Goal: Information Seeking & Learning: Understand process/instructions

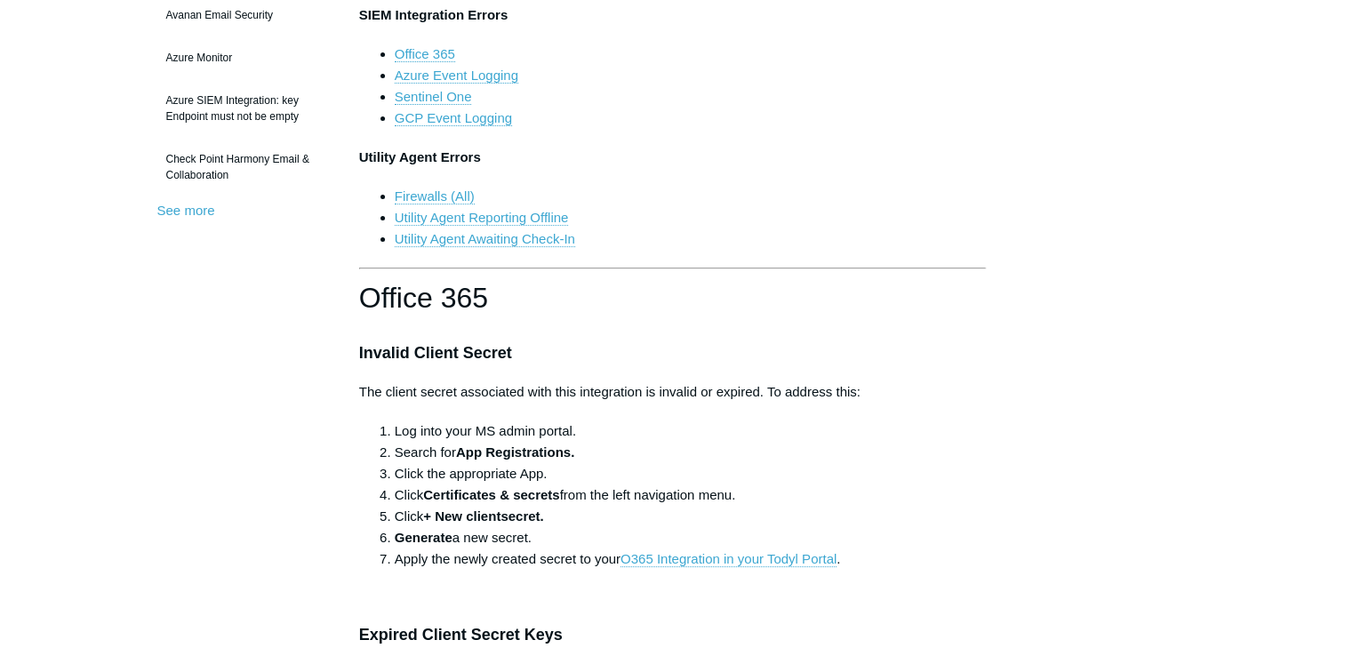
scroll to position [444, 0]
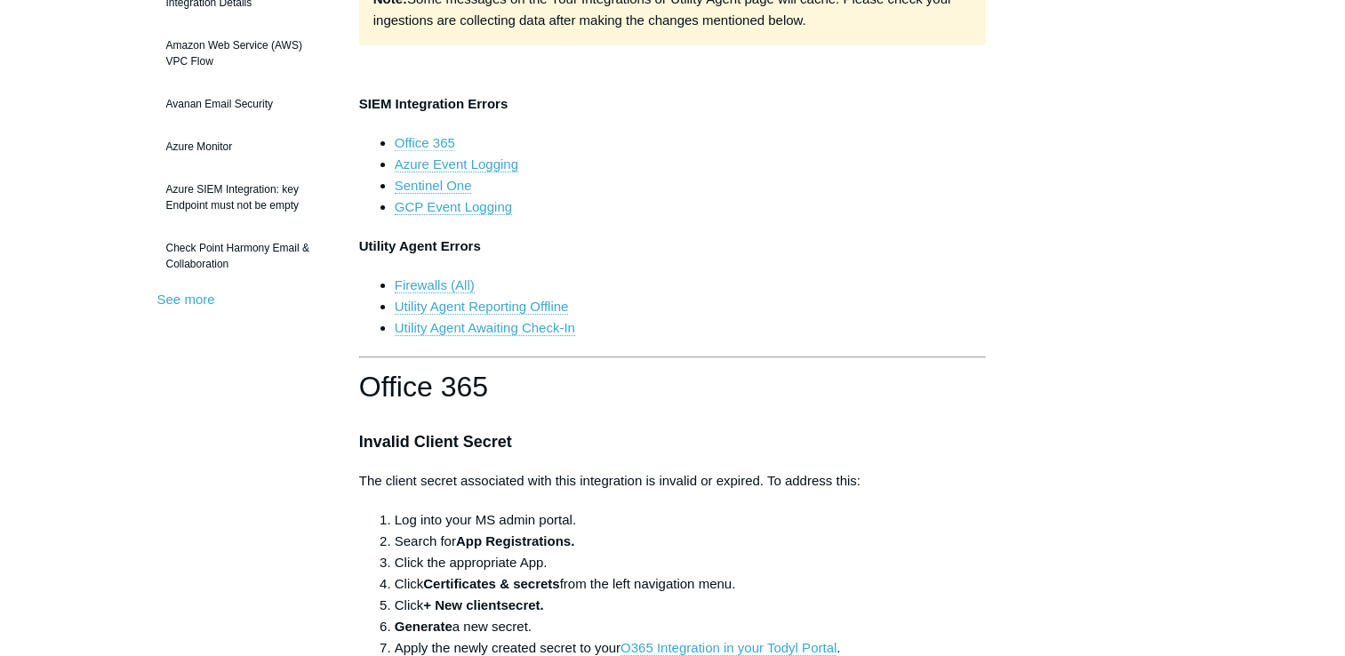
click at [434, 142] on link "Office 365" at bounding box center [425, 143] width 60 height 16
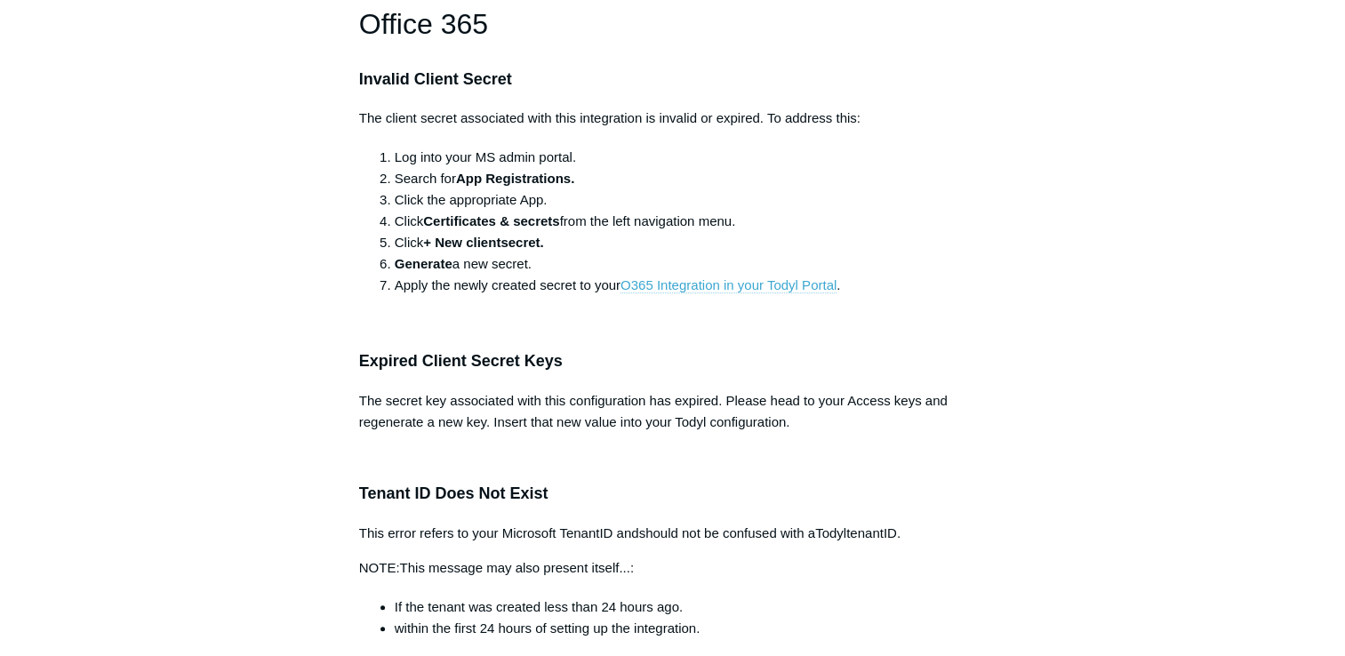
click at [692, 288] on link "O365 Integration in your Todyl Portal" at bounding box center [728, 285] width 216 height 16
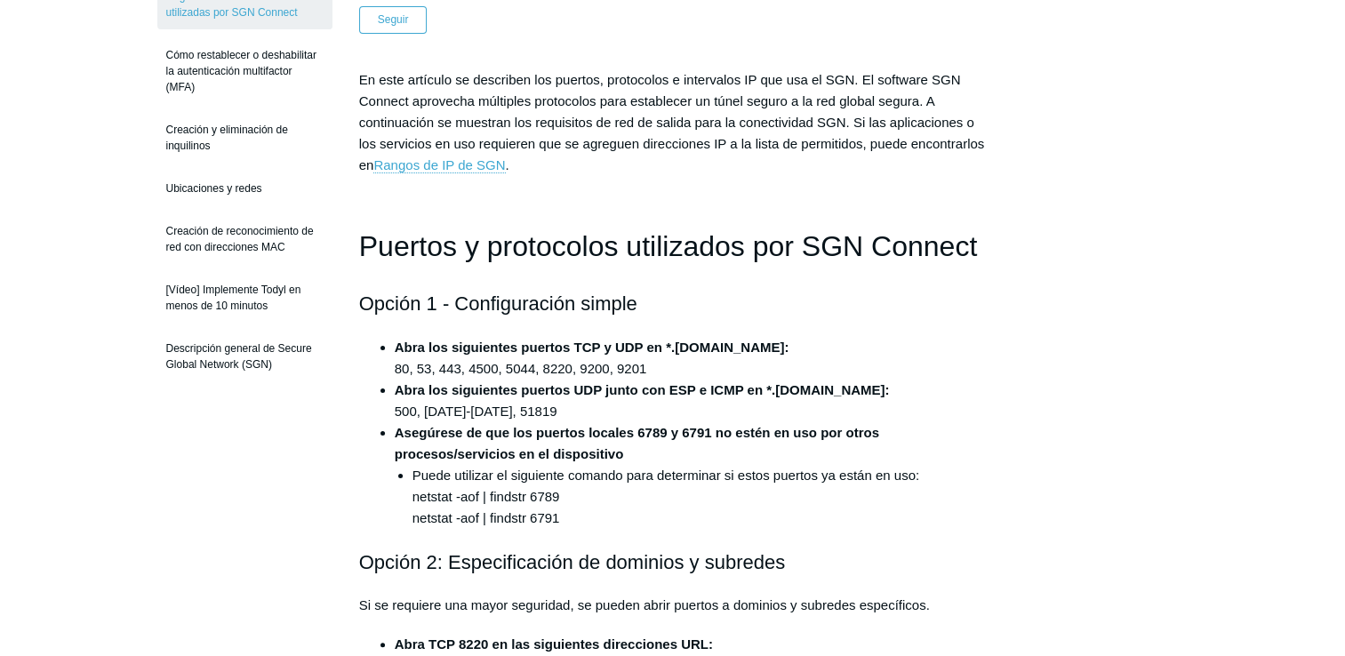
scroll to position [356, 0]
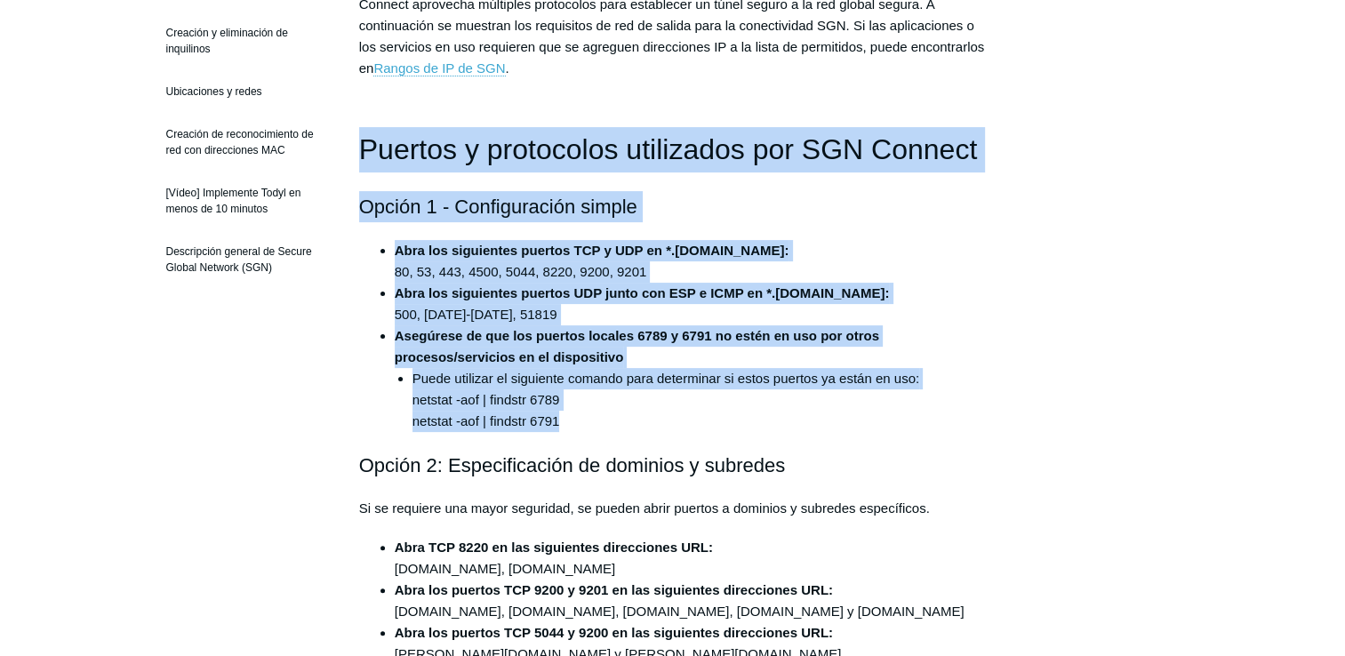
drag, startPoint x: 459, startPoint y: 211, endPoint x: 639, endPoint y: 413, distance: 271.4
copy div "Puertos y protocolos utilizados por SGN Connect Opción 1 - Configuración simple…"
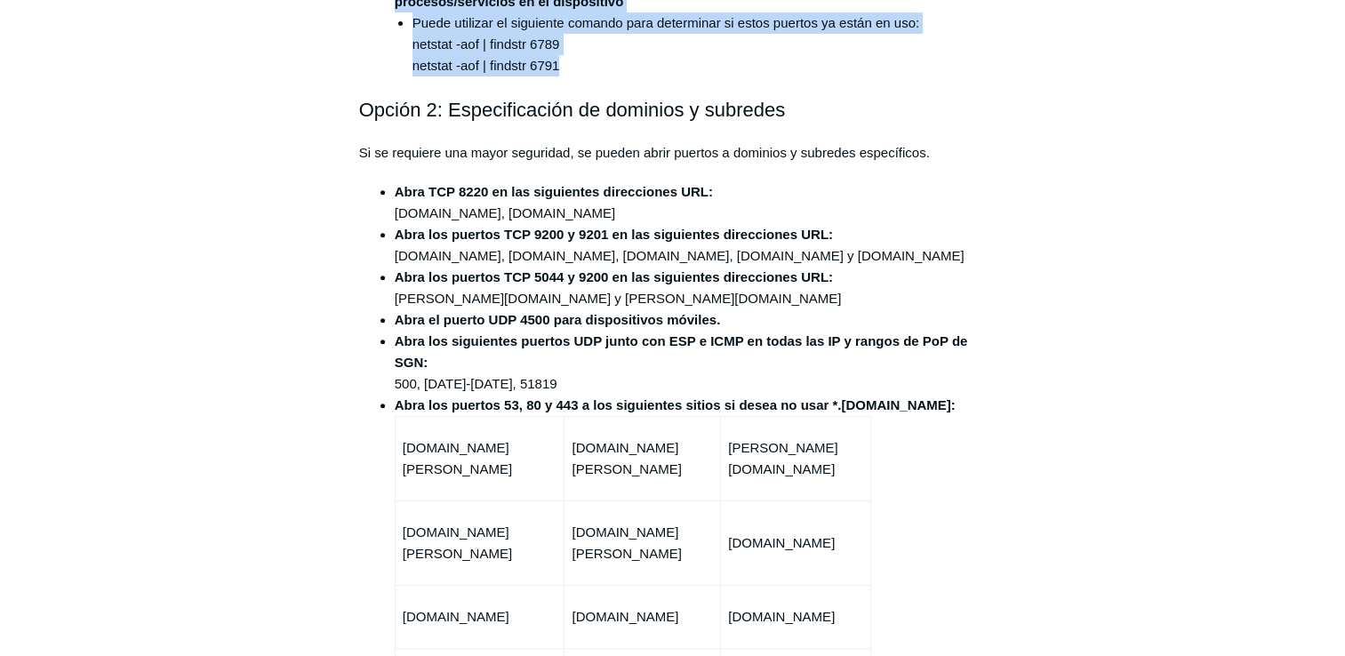
scroll to position [533, 0]
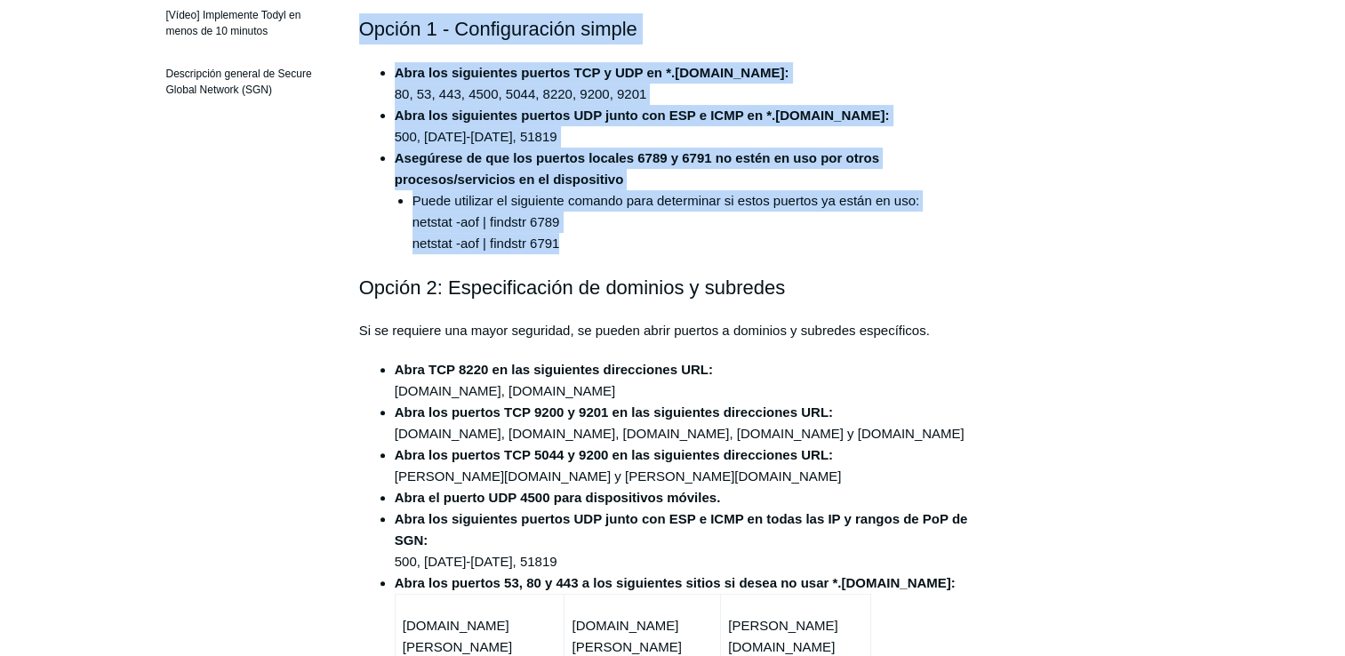
copy div "Puertos y protocolos utilizados por SGN Connect Opción 1 - Configuración simple…"
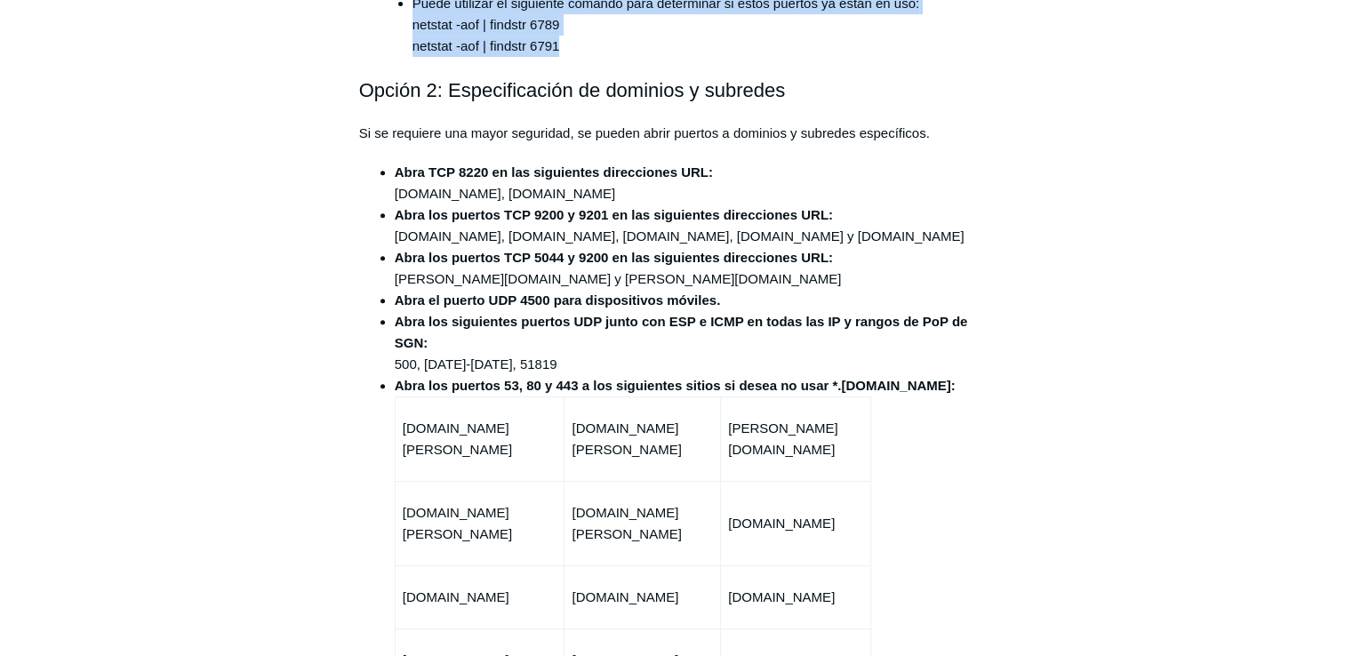
scroll to position [711, 0]
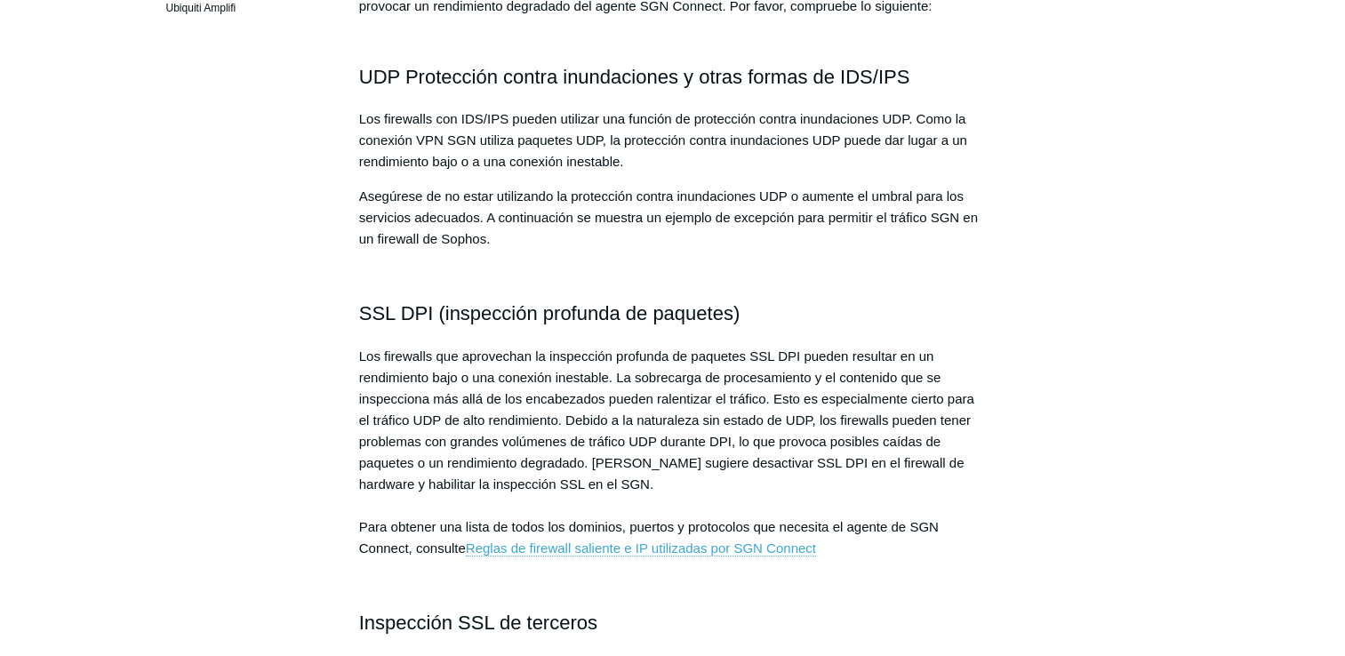
scroll to position [356, 0]
click at [724, 549] on link "Reglas de firewall saliente e IP utilizadas por SGN Connect" at bounding box center [641, 547] width 350 height 16
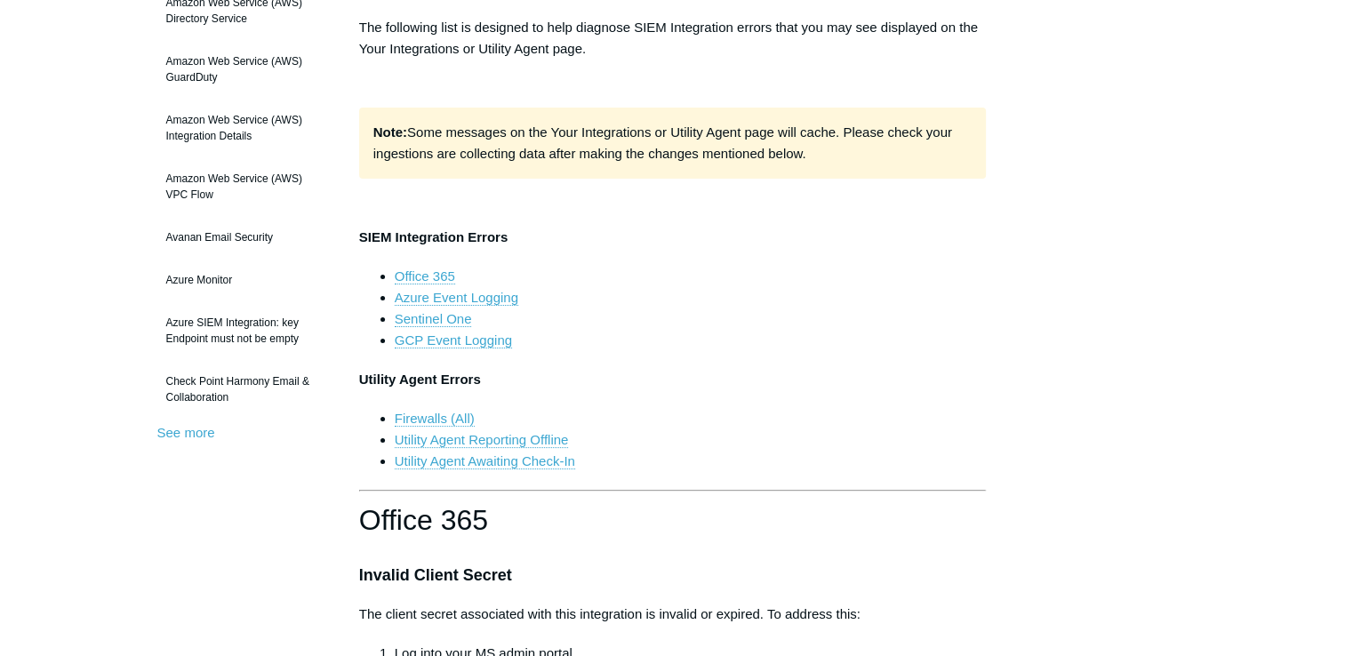
scroll to position [96, 0]
